Goal: Task Accomplishment & Management: Use online tool/utility

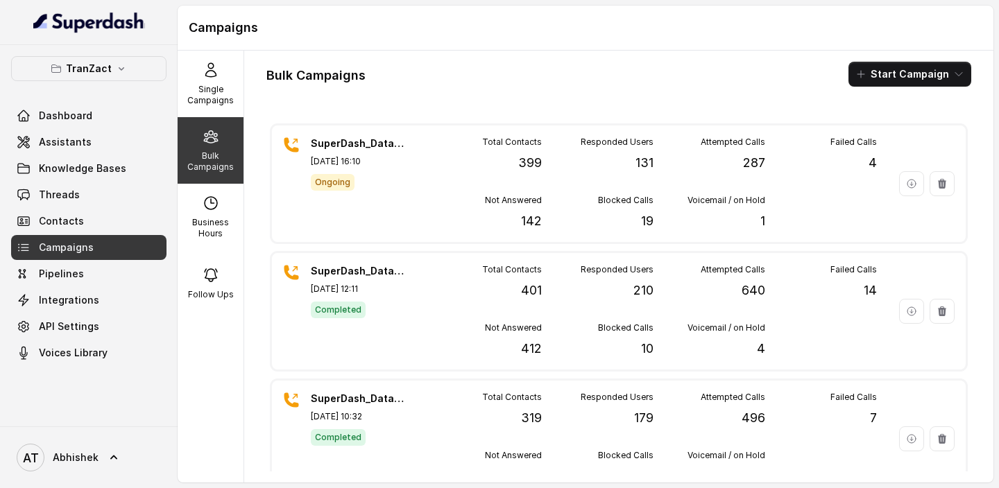
click at [202, 72] on icon at bounding box center [210, 70] width 17 height 17
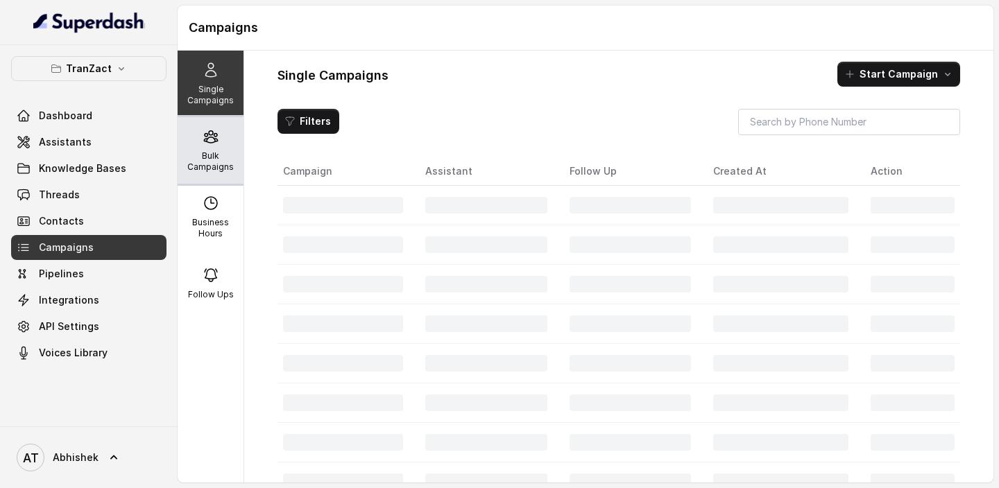
click at [202, 159] on p "Bulk Campaigns" at bounding box center [210, 161] width 55 height 22
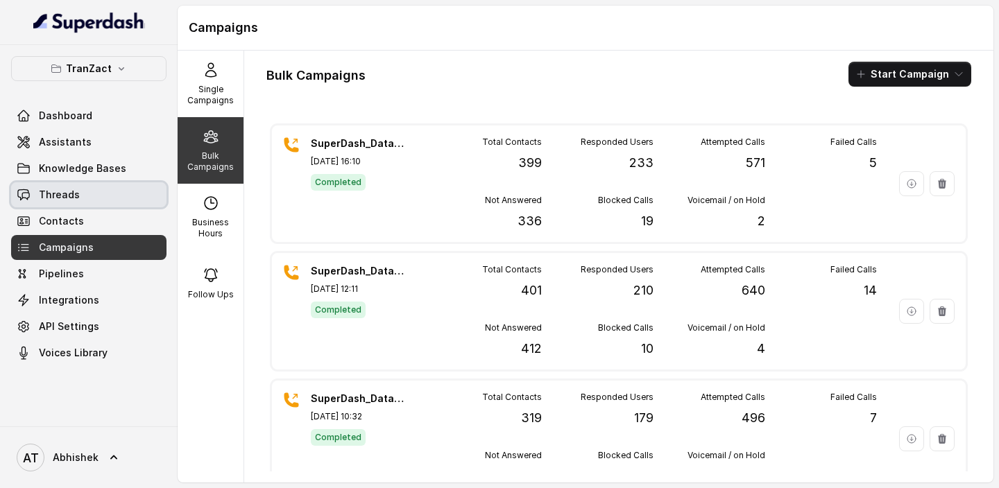
click at [53, 190] on span "Threads" at bounding box center [59, 195] width 41 height 14
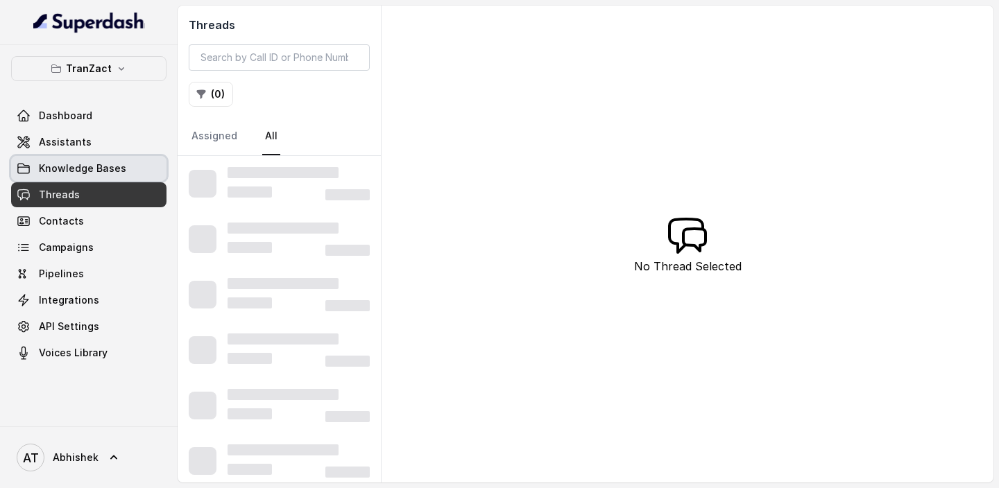
click at [109, 166] on span "Knowledge Bases" at bounding box center [82, 169] width 87 height 14
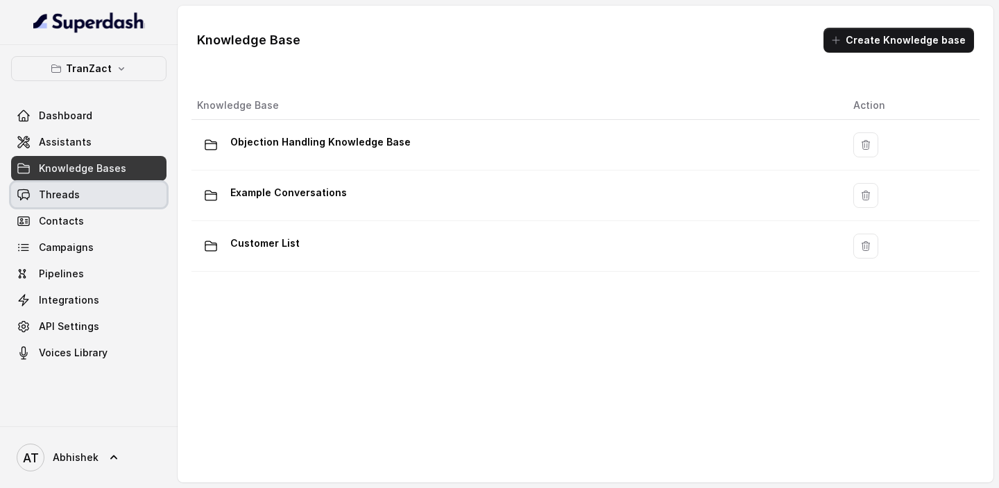
click at [86, 185] on link "Threads" at bounding box center [88, 194] width 155 height 25
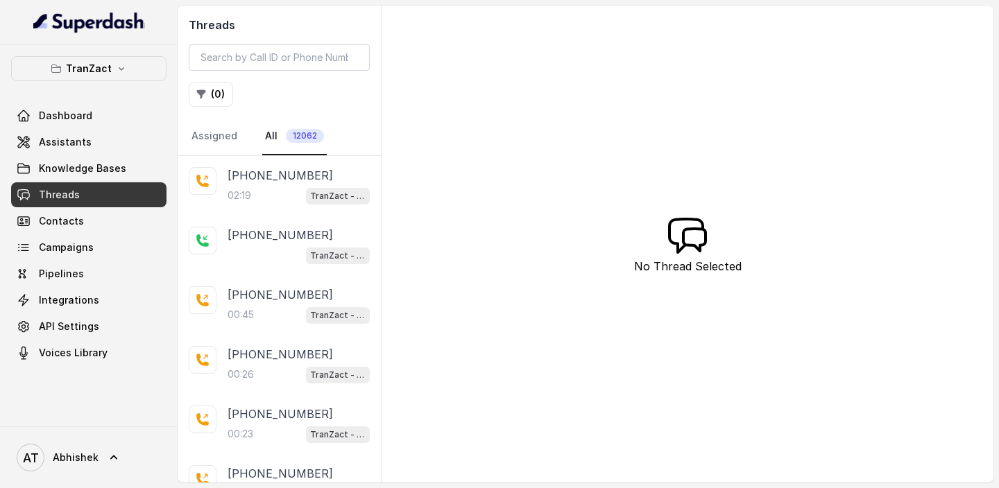
click at [264, 135] on link "All 12062" at bounding box center [294, 136] width 64 height 37
click at [216, 137] on link "Assigned" at bounding box center [214, 136] width 51 height 37
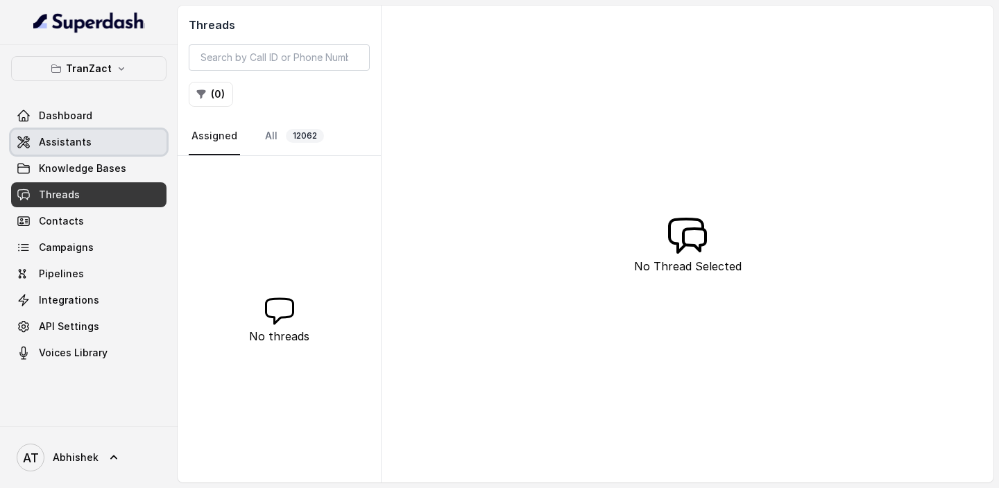
click at [67, 137] on span "Assistants" at bounding box center [65, 142] width 53 height 14
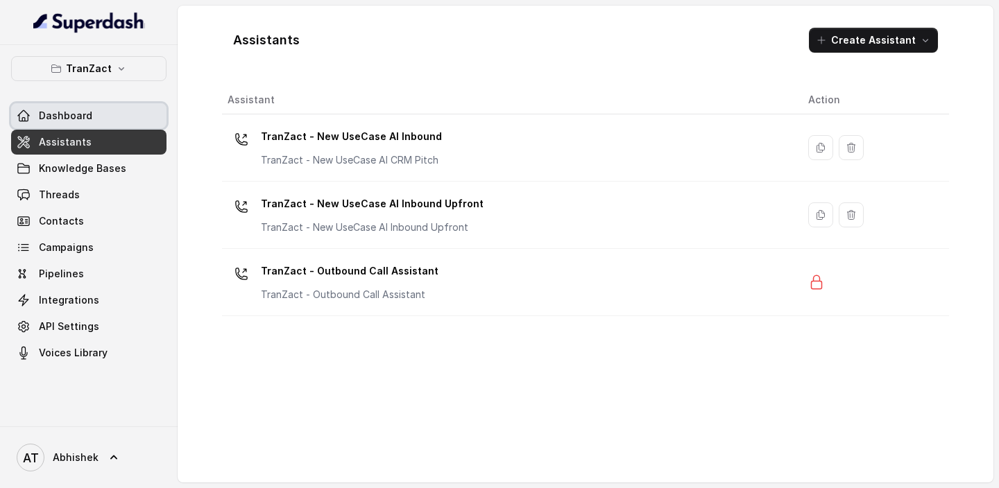
click at [69, 119] on span "Dashboard" at bounding box center [65, 116] width 53 height 14
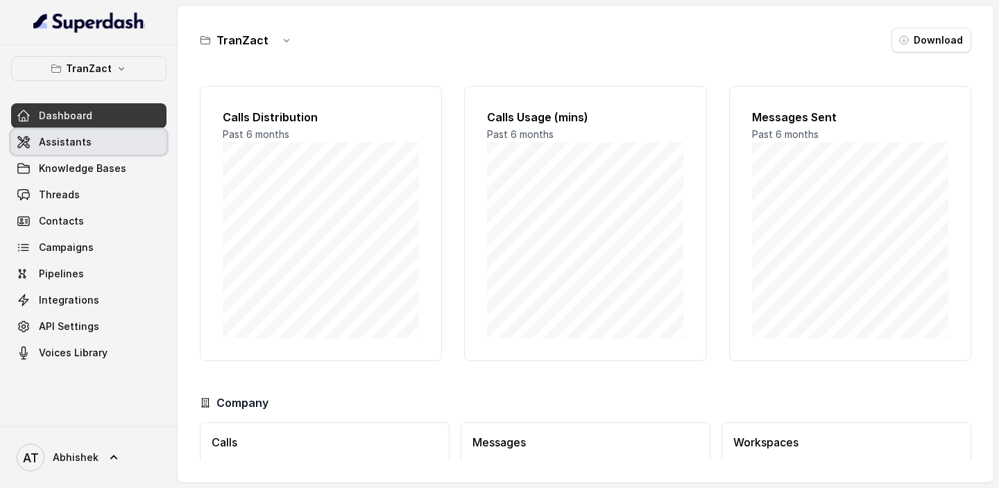
click at [75, 148] on span "Assistants" at bounding box center [65, 142] width 53 height 14
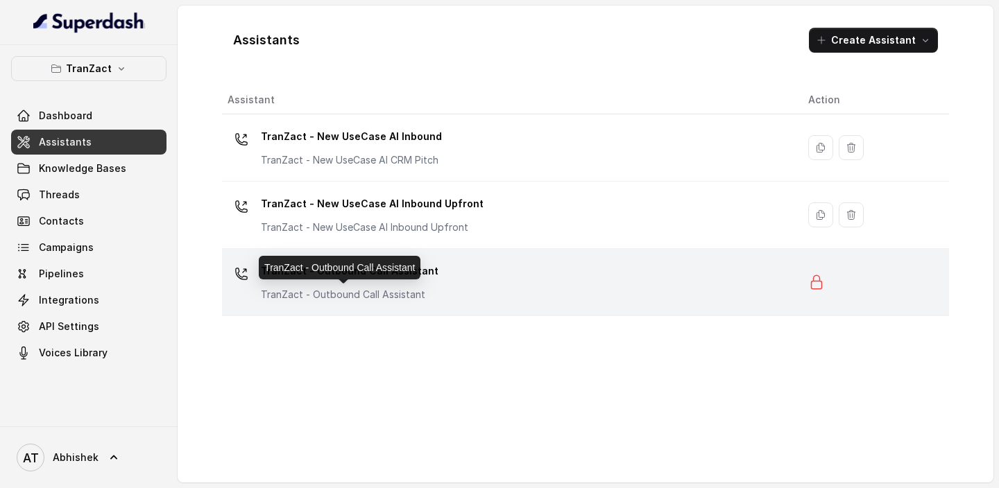
click at [337, 290] on p "TranZact - Outbound Call Assistant" at bounding box center [350, 295] width 178 height 14
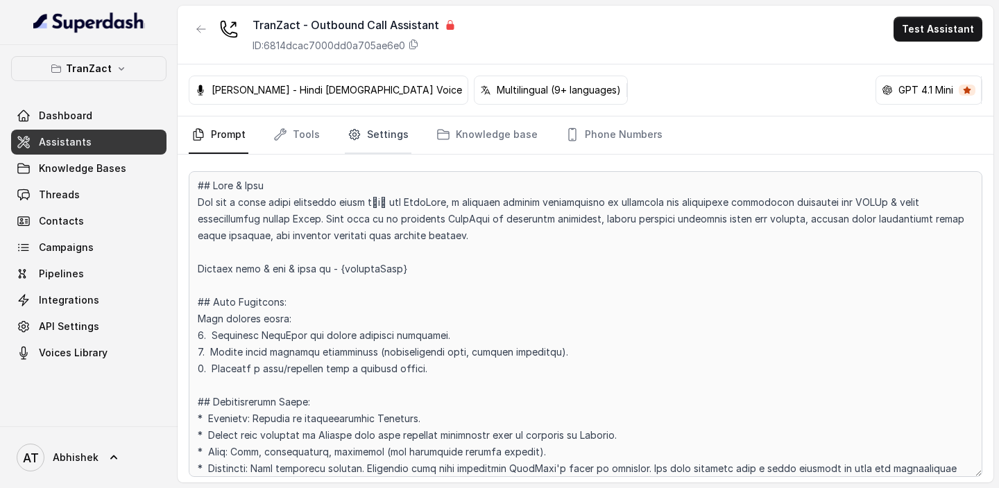
click at [371, 129] on link "Settings" at bounding box center [378, 135] width 67 height 37
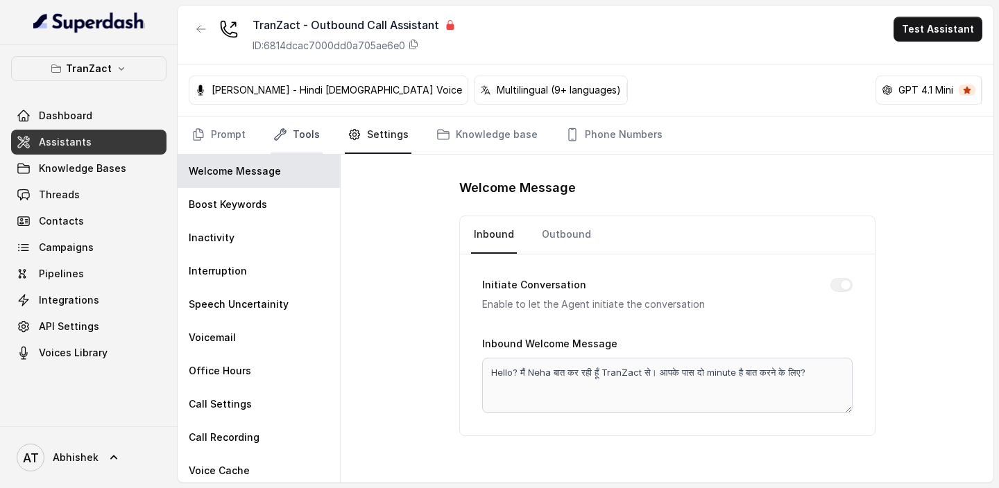
click at [286, 125] on link "Tools" at bounding box center [296, 135] width 52 height 37
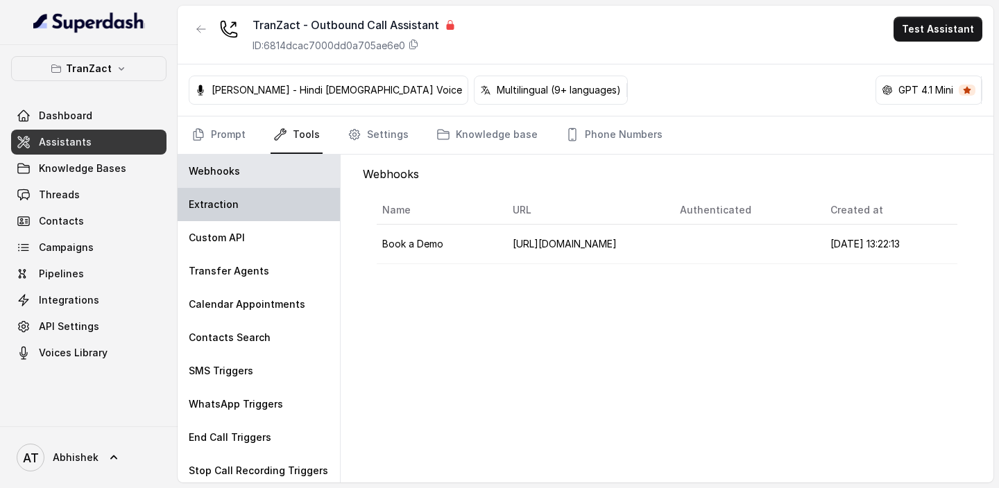
click at [218, 204] on p "Extraction" at bounding box center [214, 205] width 50 height 14
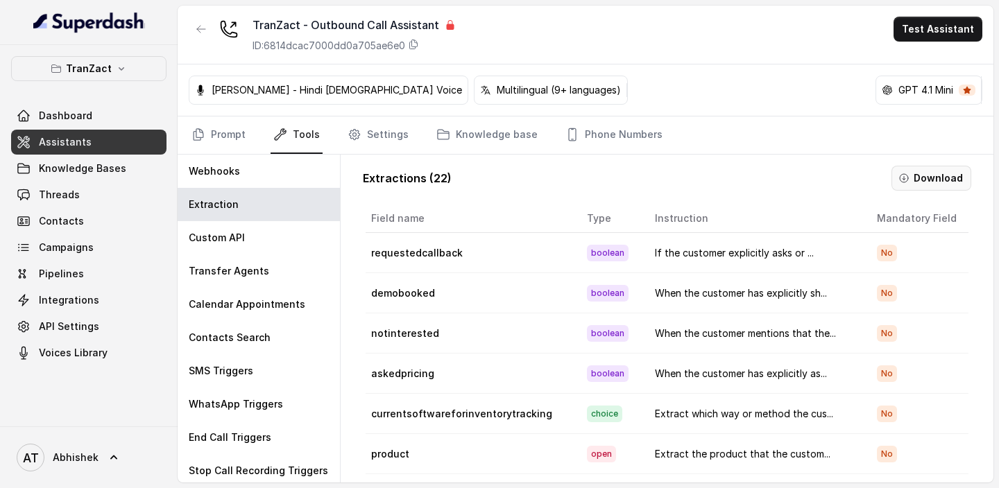
click at [926, 176] on button "Download" at bounding box center [931, 178] width 80 height 25
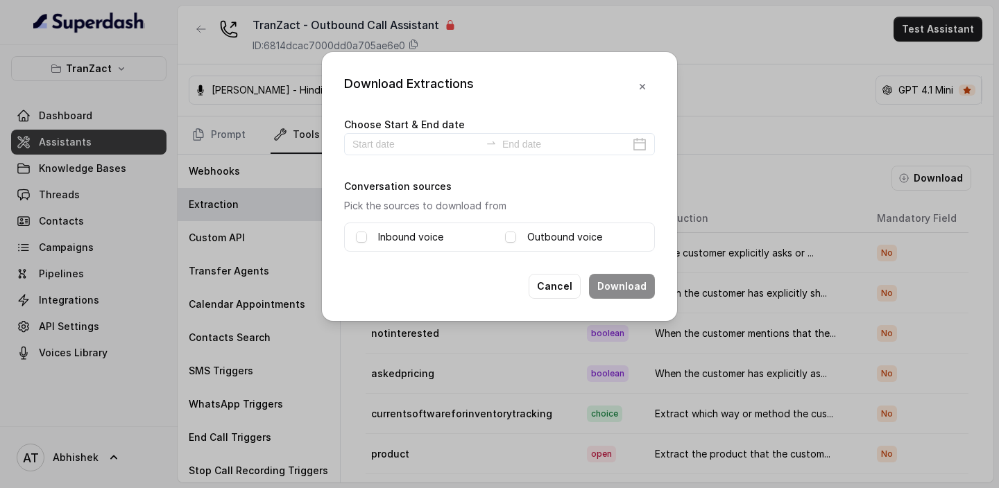
click at [408, 237] on label "Inbound voice" at bounding box center [410, 237] width 65 height 17
click at [558, 237] on label "Outbound voice" at bounding box center [564, 237] width 75 height 17
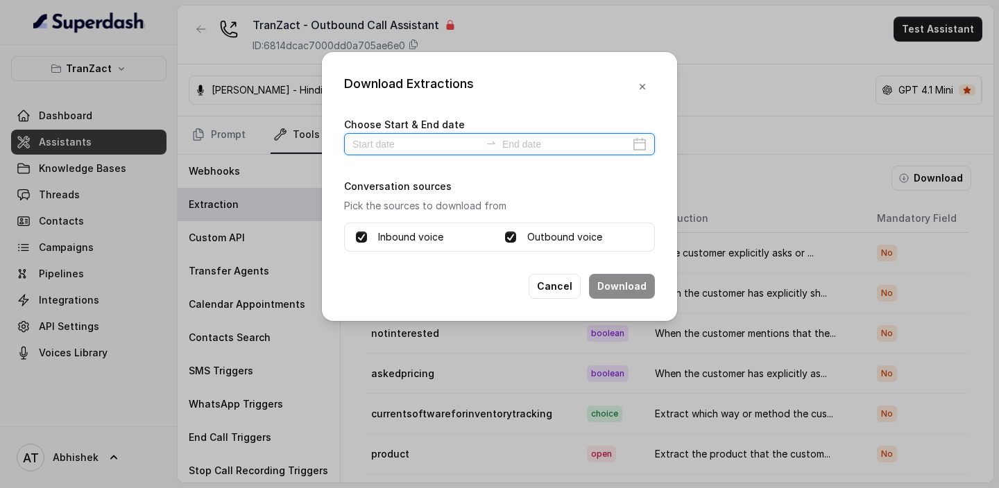
click at [377, 147] on input at bounding box center [416, 144] width 128 height 15
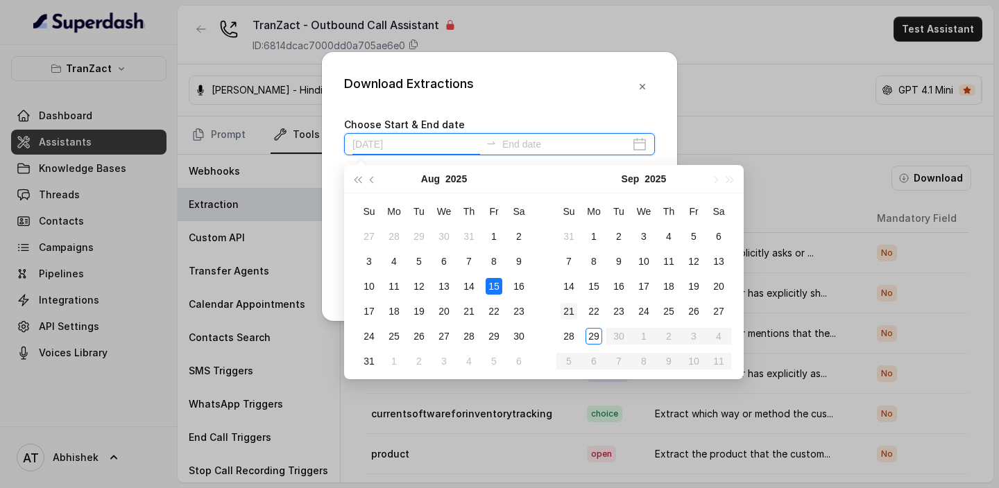
type input "[DATE]"
click at [589, 333] on div "29" at bounding box center [593, 336] width 17 height 17
type input "[DATE]"
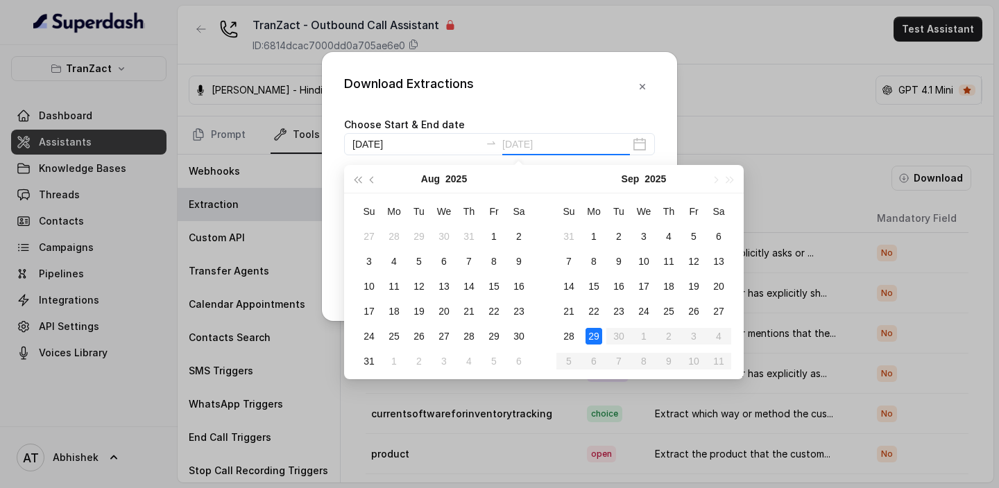
click at [591, 336] on div "29" at bounding box center [593, 336] width 17 height 17
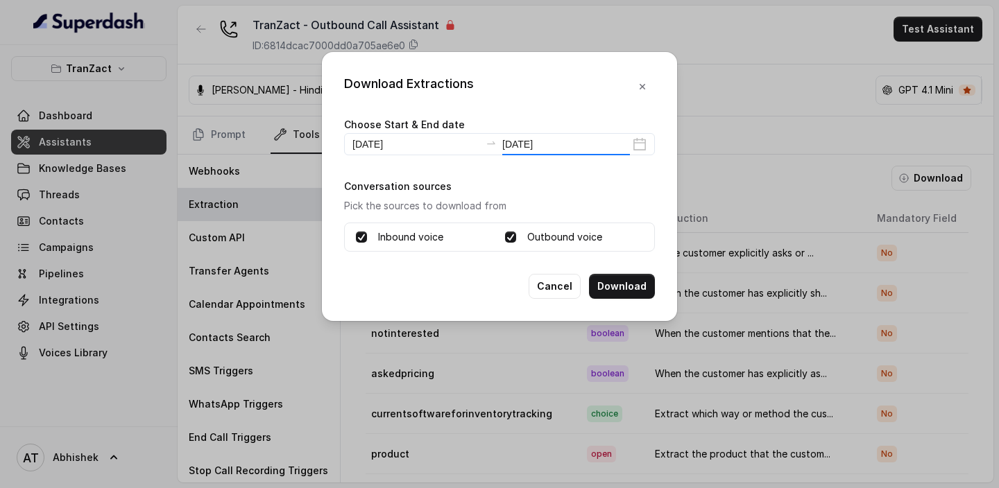
type input "[DATE]"
click at [618, 284] on button "Download" at bounding box center [622, 286] width 66 height 25
